Goal: Task Accomplishment & Management: Manage account settings

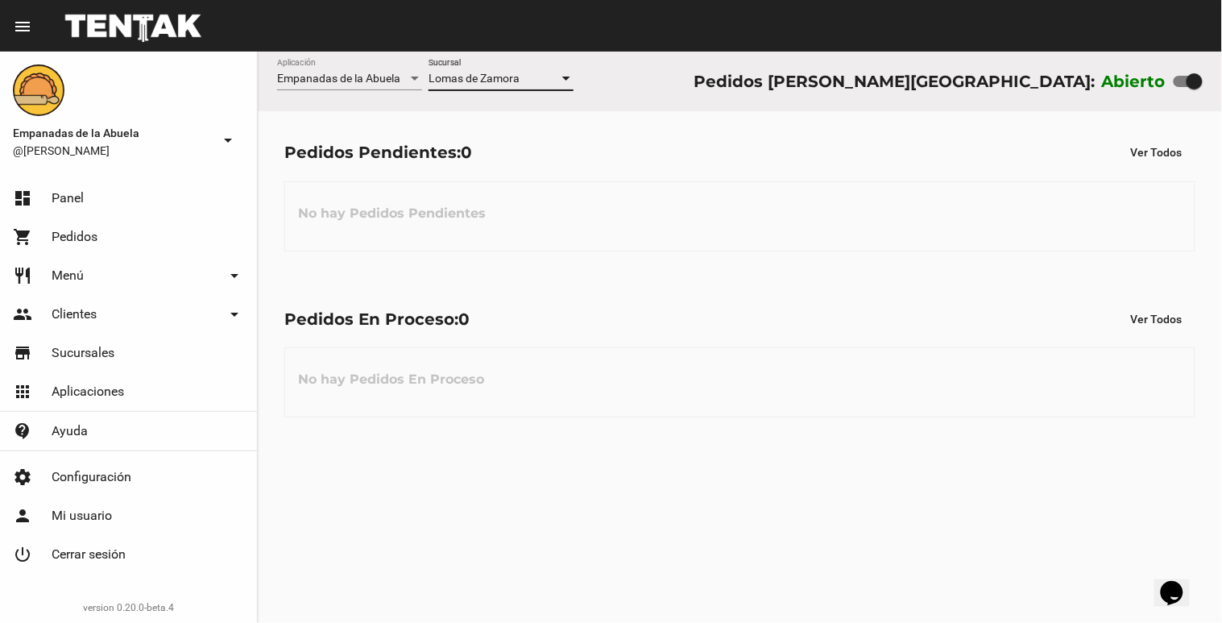
click at [566, 73] on div at bounding box center [566, 79] width 15 height 13
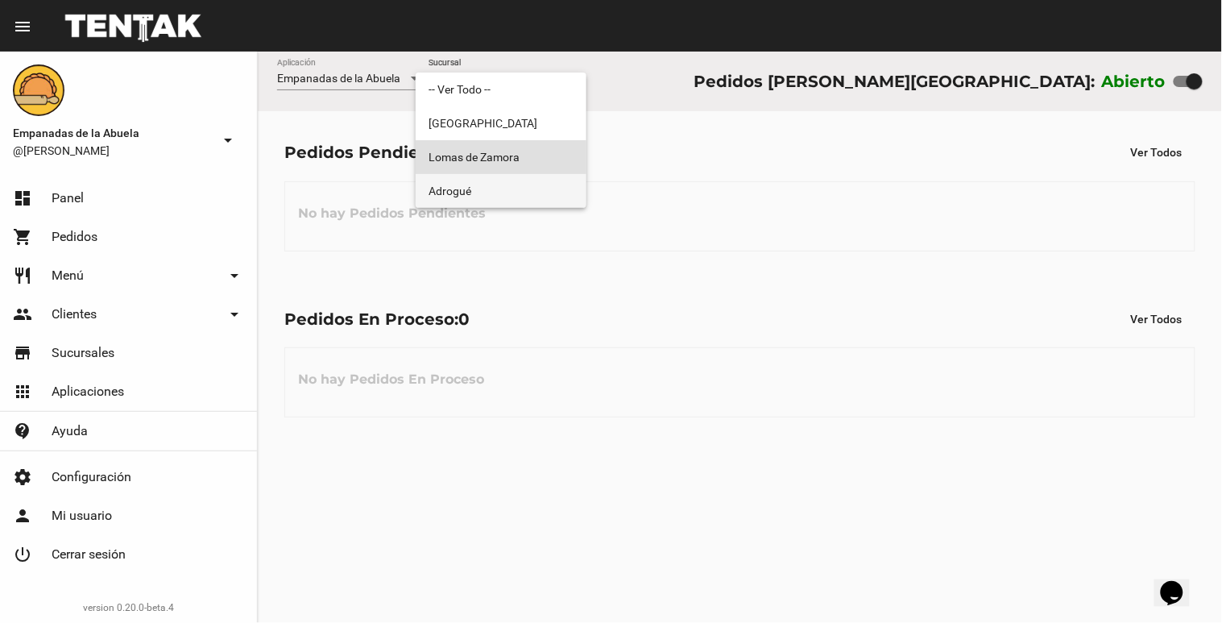
click at [537, 195] on span "Adrogué" at bounding box center [501, 191] width 145 height 34
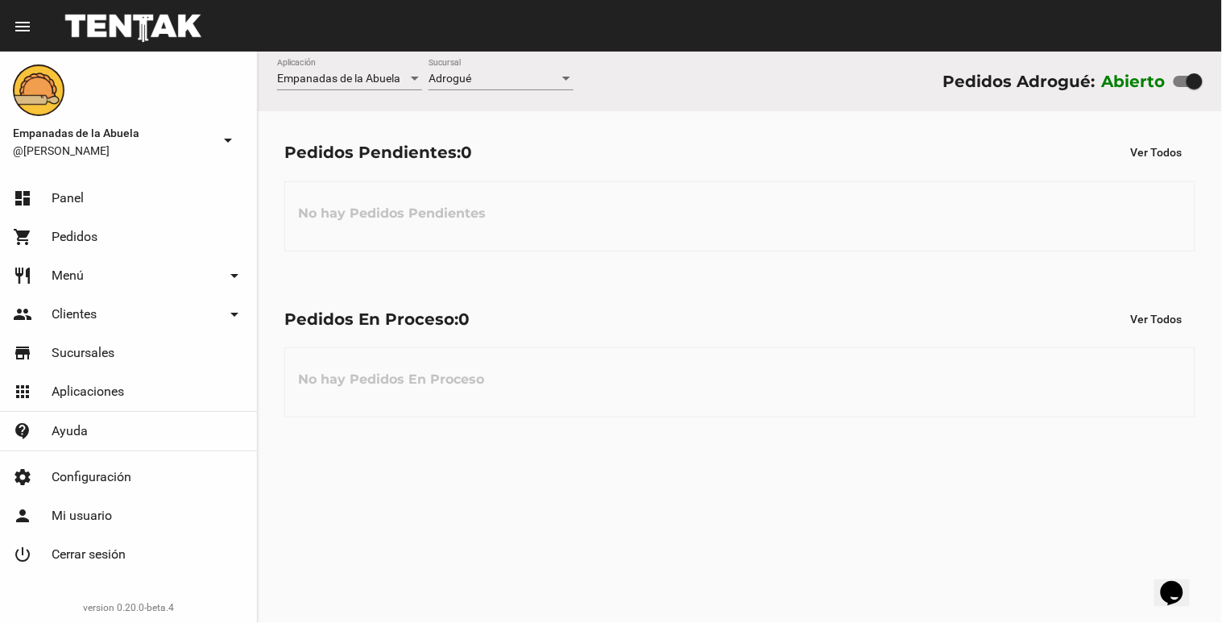
click at [569, 71] on div "Adrogué Sucursal" at bounding box center [501, 74] width 145 height 31
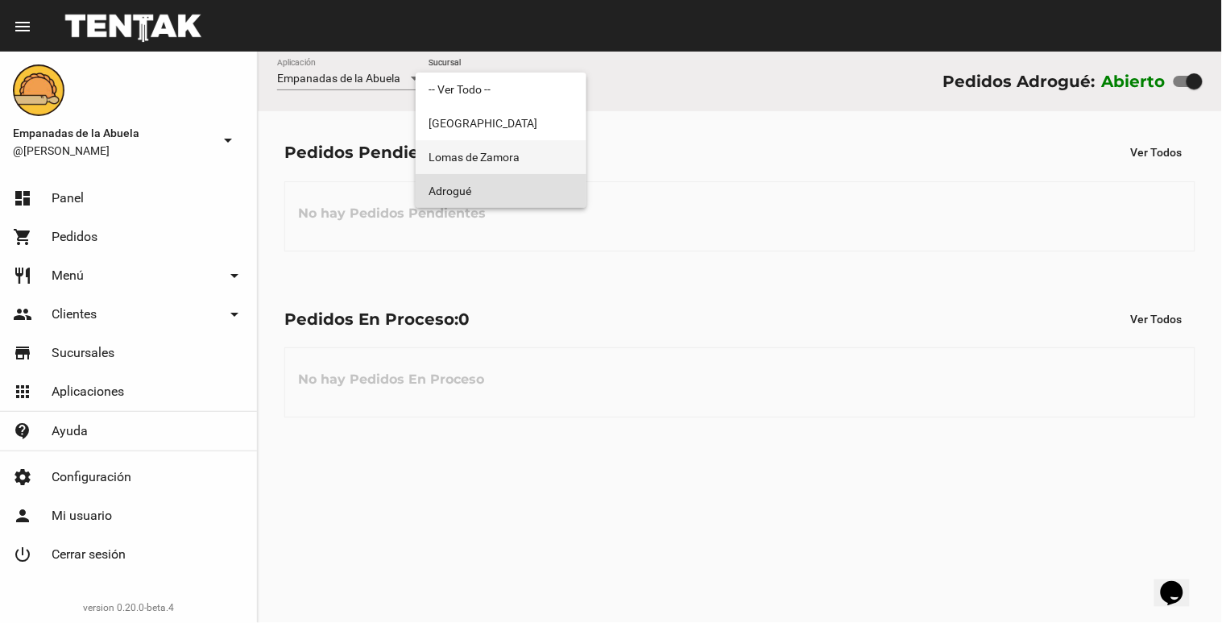
click at [477, 154] on span "Lomas de Zamora" at bounding box center [501, 157] width 145 height 34
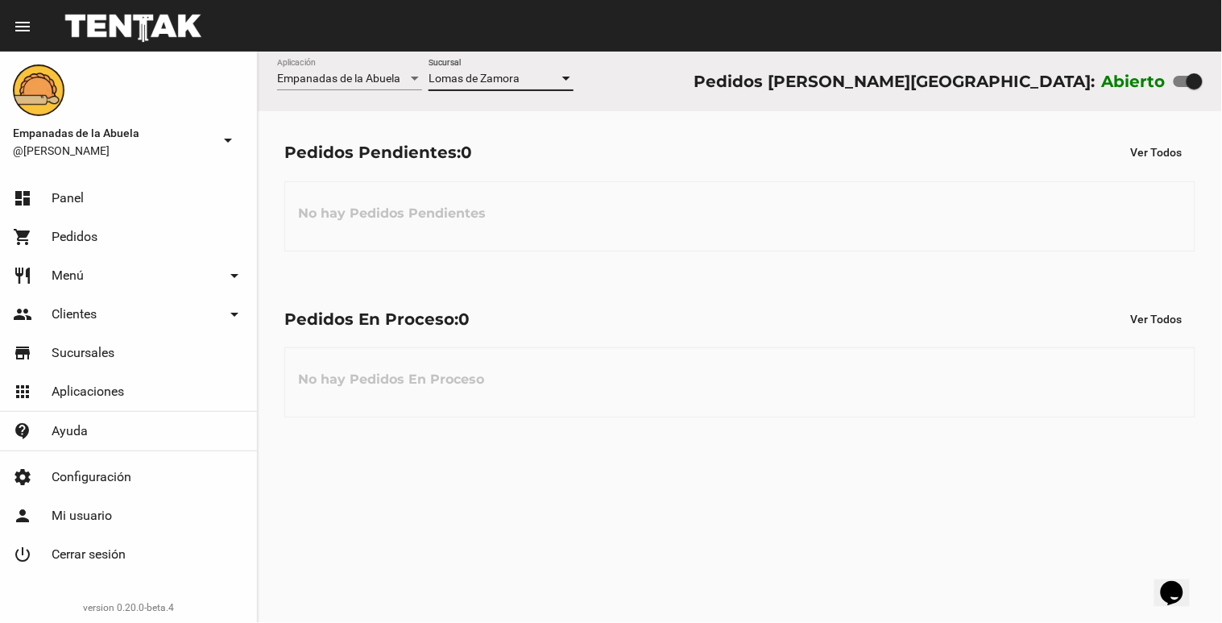
click at [560, 77] on div at bounding box center [566, 79] width 15 height 13
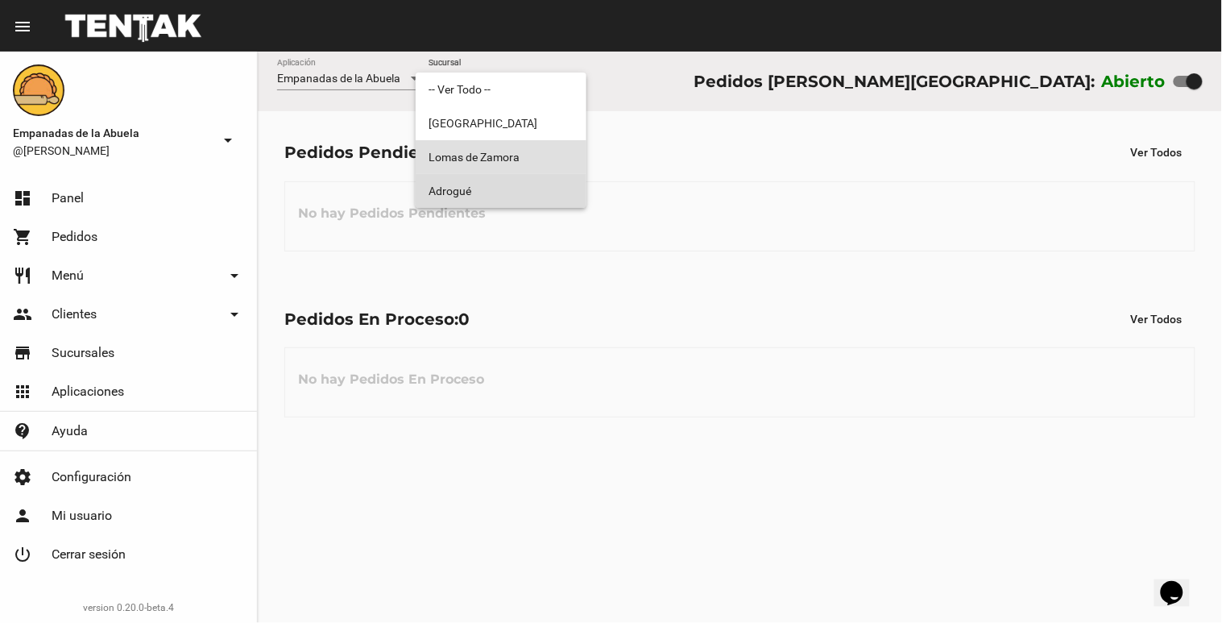
click at [554, 182] on span "Adrogué" at bounding box center [501, 191] width 145 height 34
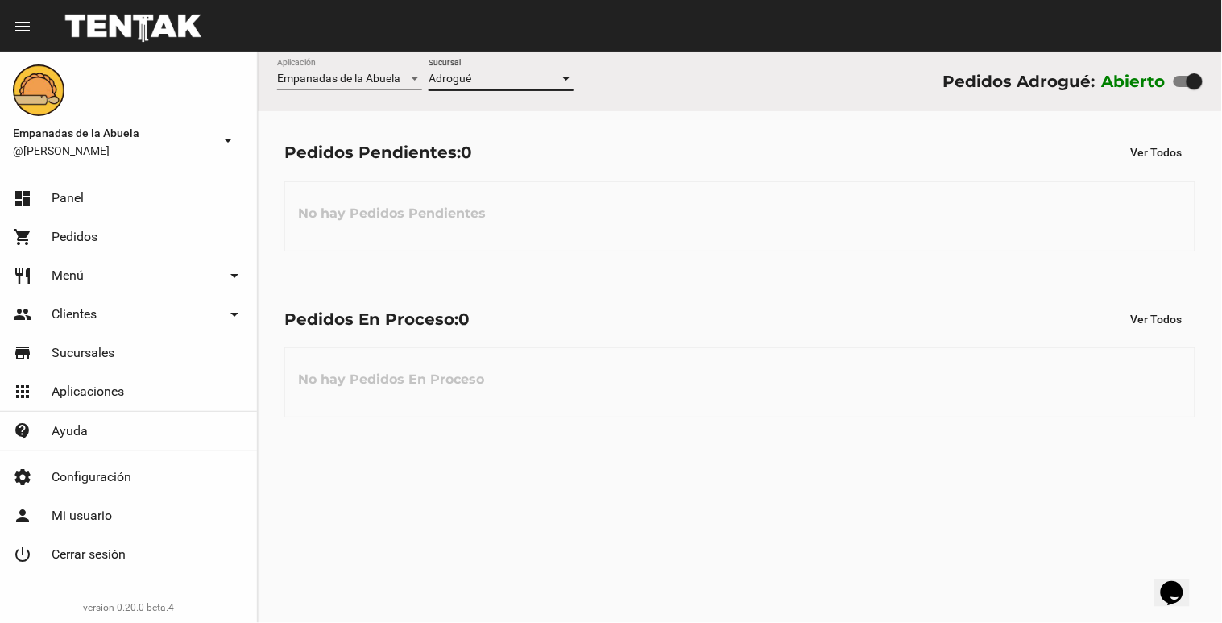
click at [560, 77] on div at bounding box center [566, 79] width 15 height 13
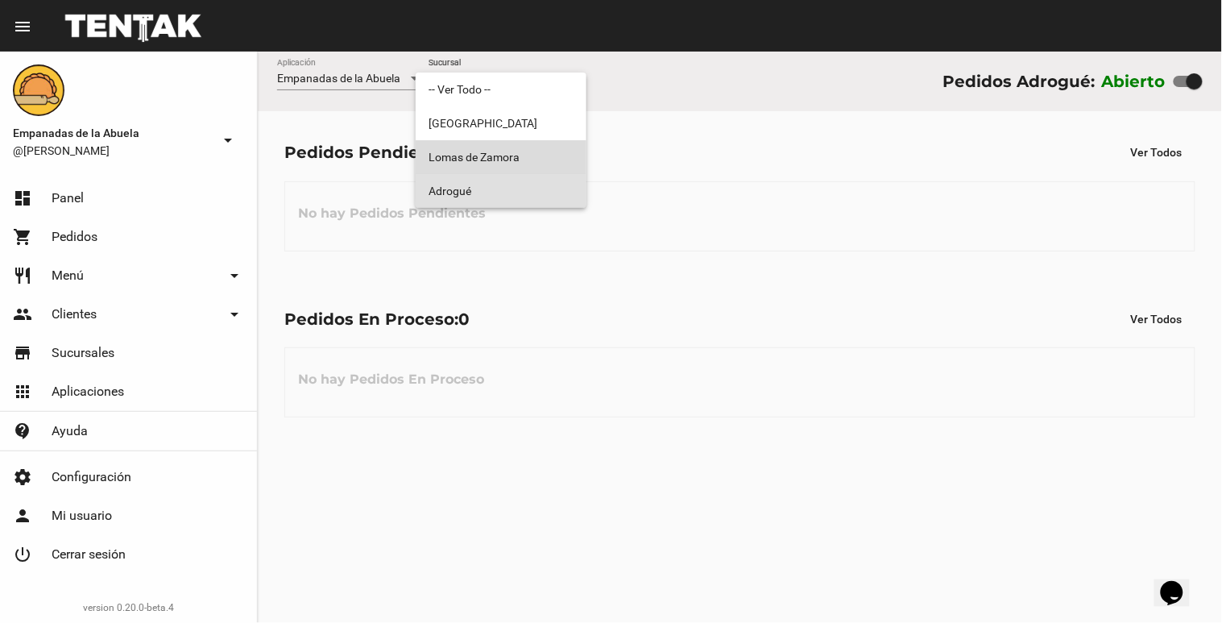
click at [546, 166] on span "Lomas de Zamora" at bounding box center [501, 157] width 145 height 34
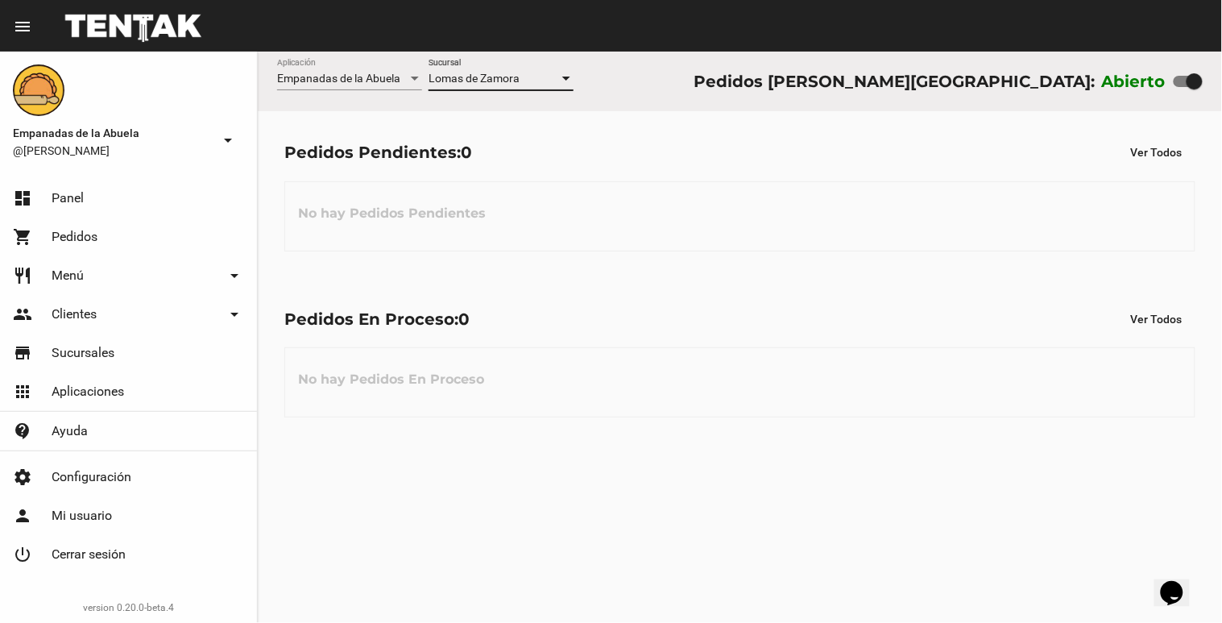
click at [564, 73] on div at bounding box center [566, 79] width 15 height 13
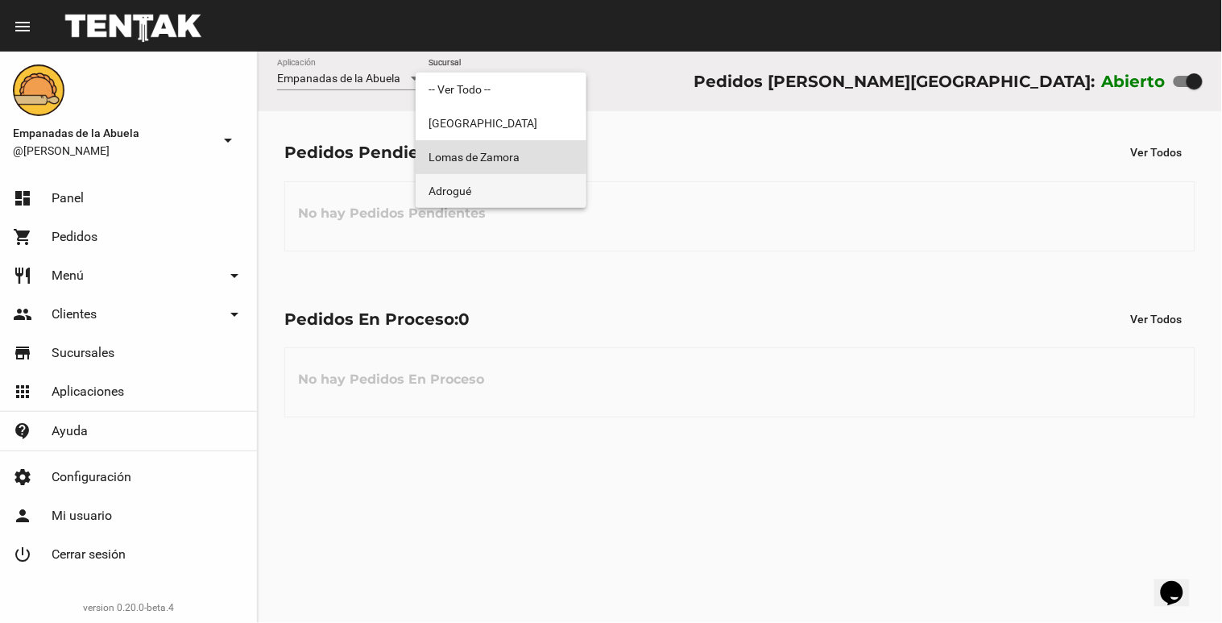
click at [540, 182] on span "Adrogué" at bounding box center [501, 191] width 145 height 34
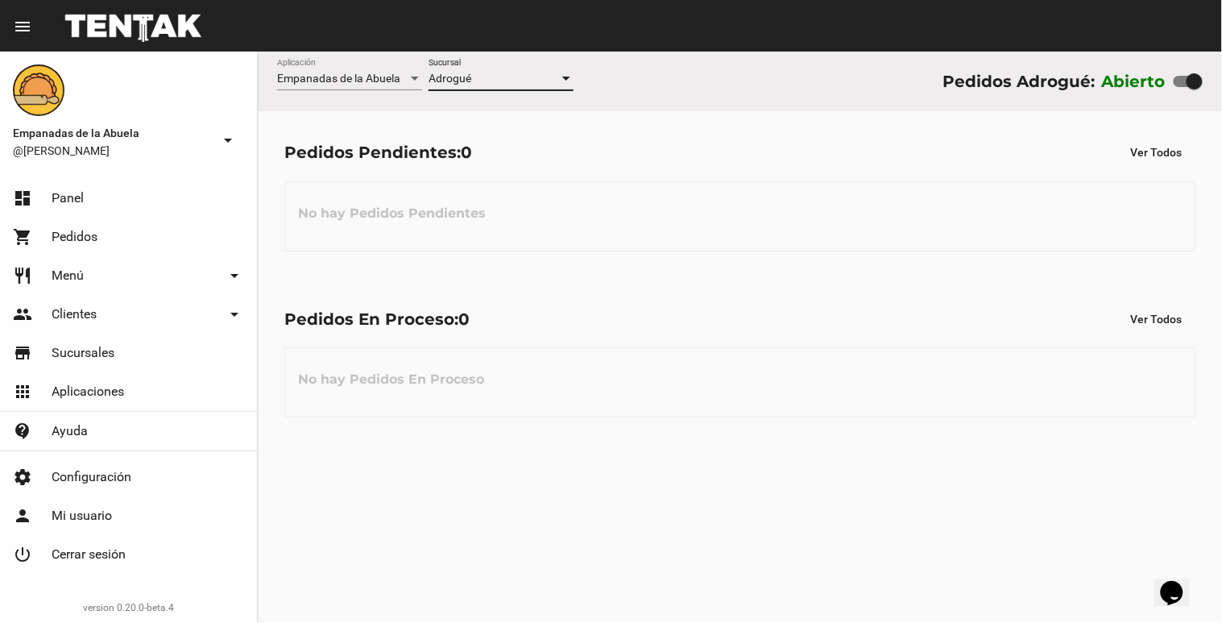
click at [561, 75] on div at bounding box center [566, 79] width 15 height 13
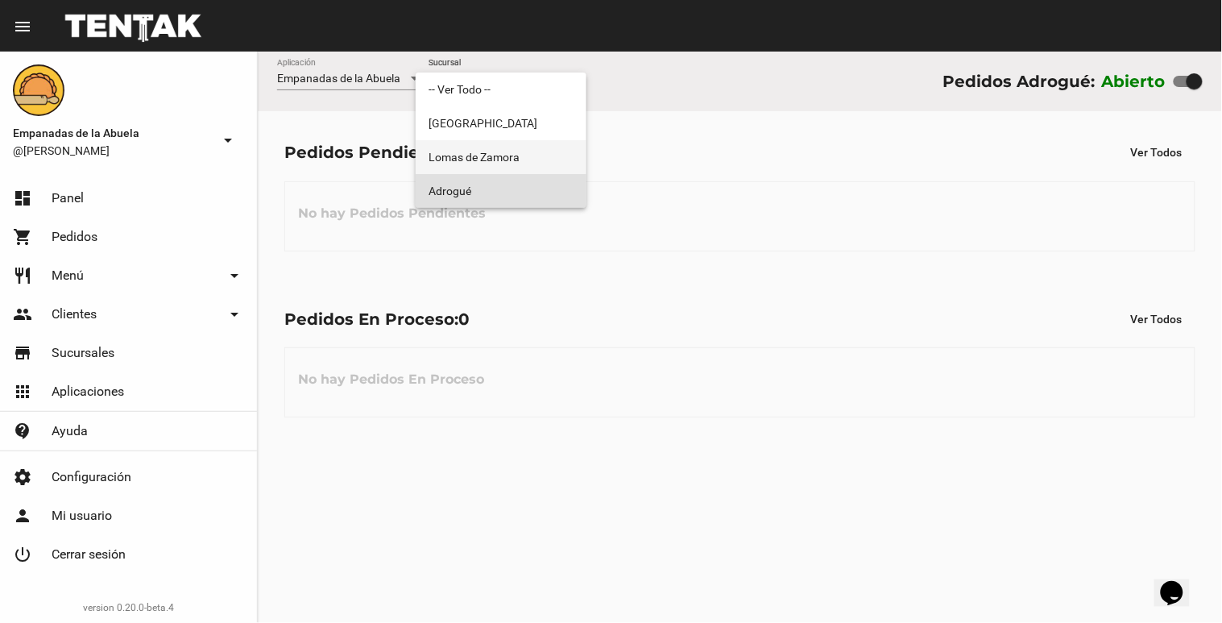
click at [530, 146] on span "Lomas de Zamora" at bounding box center [501, 157] width 145 height 34
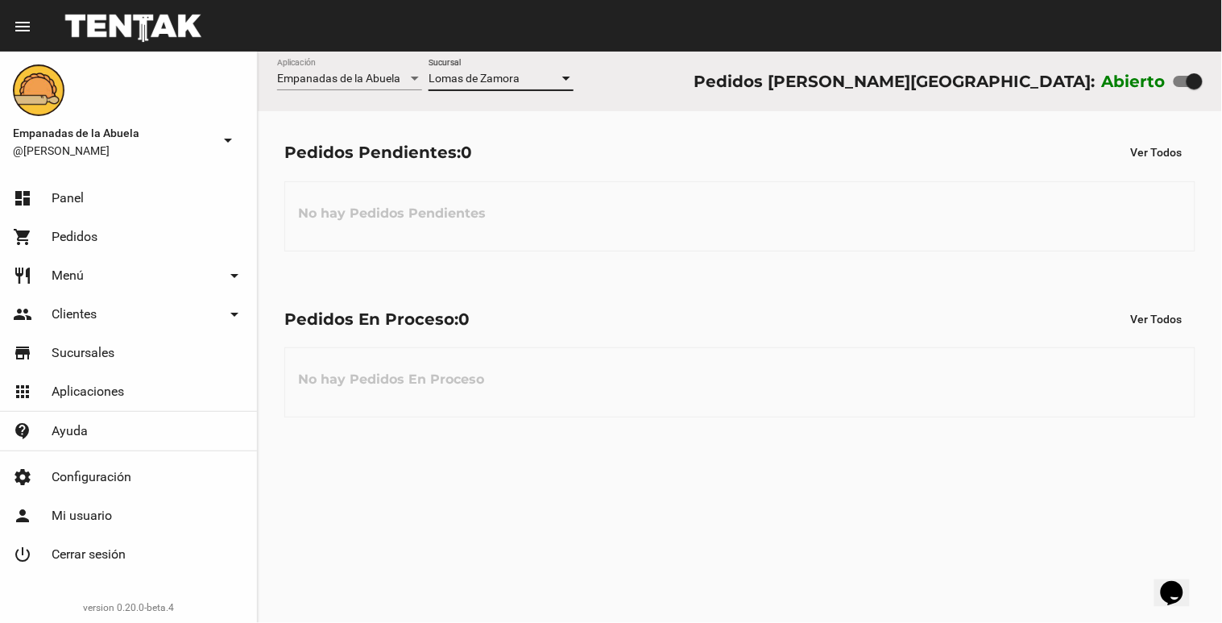
click at [571, 78] on div at bounding box center [566, 79] width 15 height 13
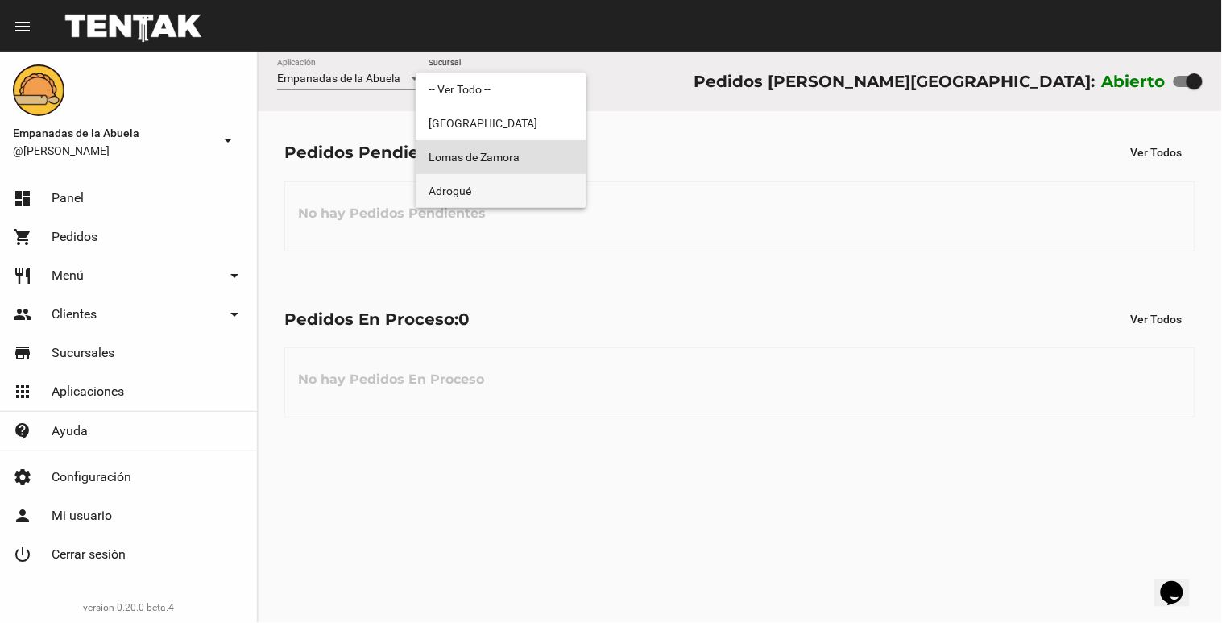
click at [536, 179] on span "Adrogué" at bounding box center [501, 191] width 145 height 34
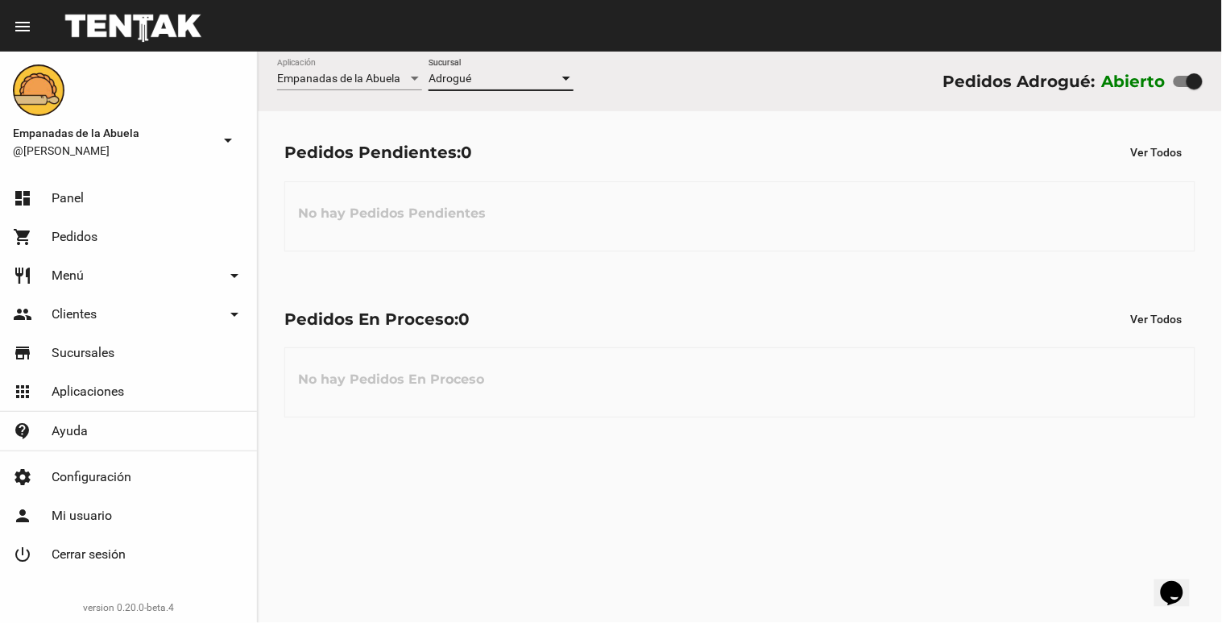
click at [572, 76] on div at bounding box center [566, 79] width 15 height 13
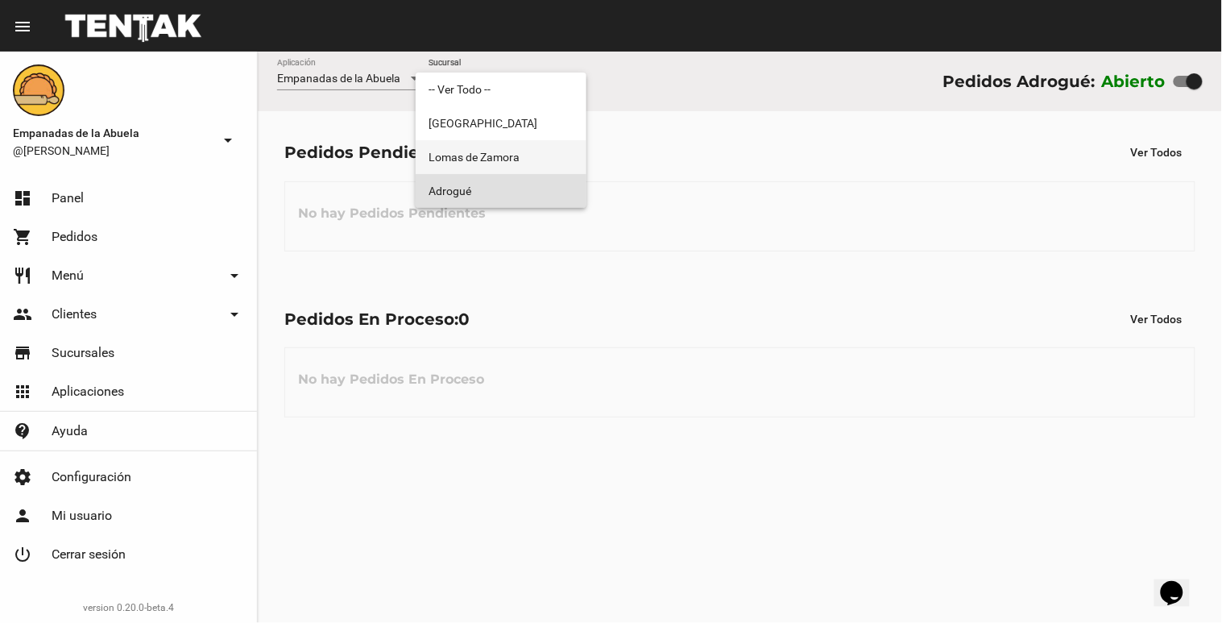
click at [562, 160] on span "Lomas de Zamora" at bounding box center [501, 157] width 145 height 34
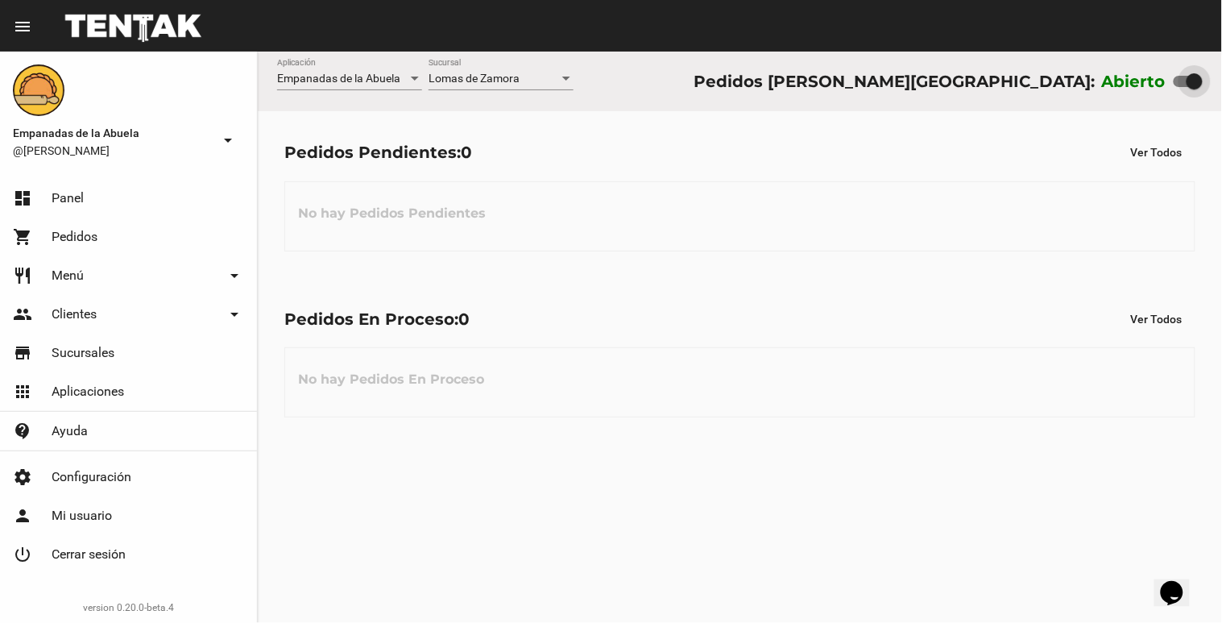
click at [1186, 81] on div at bounding box center [1188, 81] width 29 height 11
click at [1182, 87] on input "checkbox" at bounding box center [1181, 87] width 1 height 1
checkbox input "false"
